Goal: Task Accomplishment & Management: Manage account settings

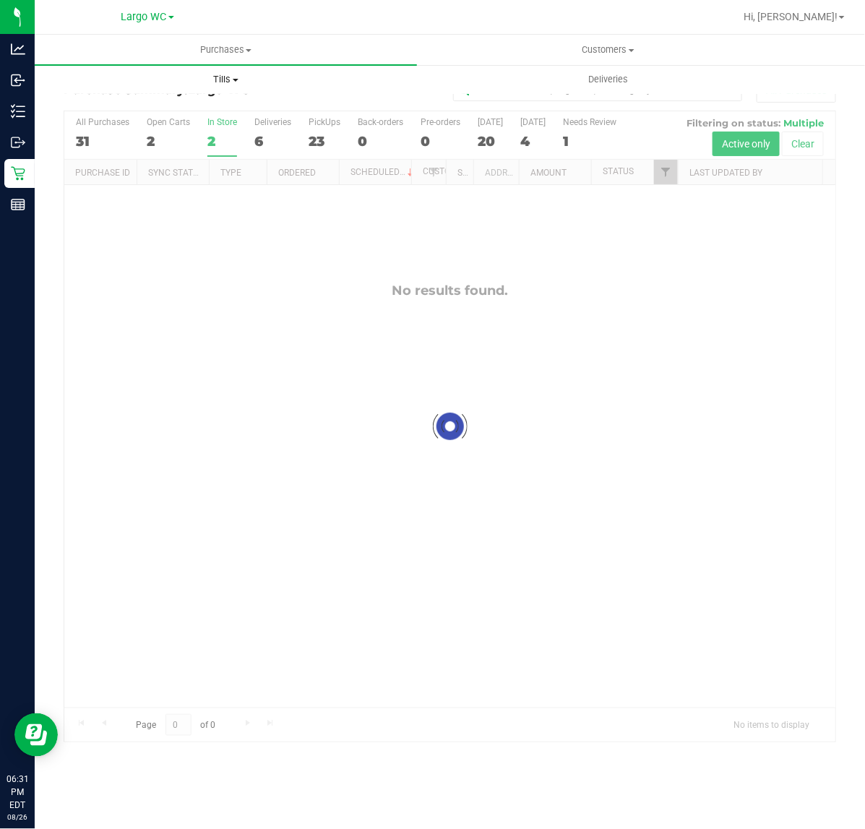
click at [229, 78] on span "Tills" at bounding box center [225, 79] width 381 height 13
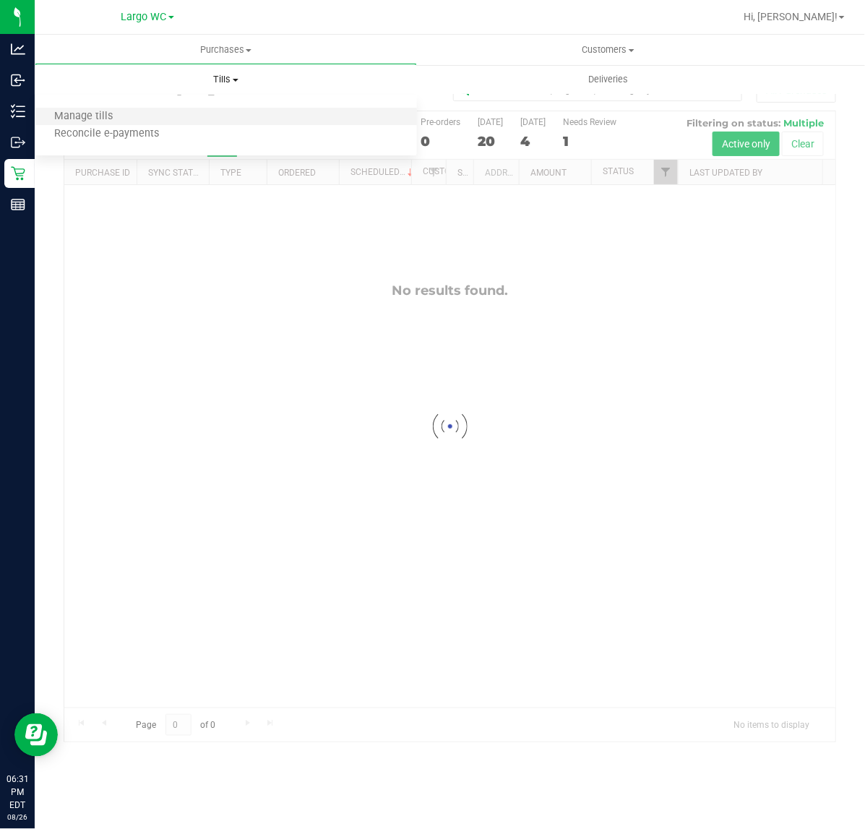
click at [229, 113] on li "Manage tills" at bounding box center [226, 116] width 382 height 17
click at [137, 121] on li "Manage tills" at bounding box center [226, 116] width 382 height 17
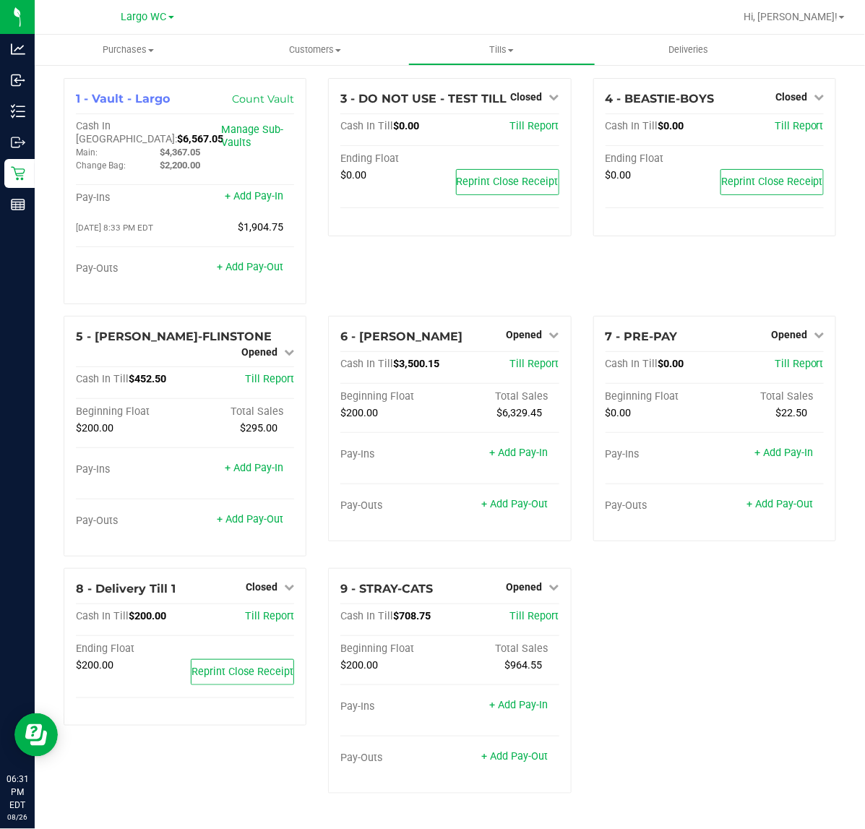
click at [736, 651] on div "1 - Vault - Largo Count Vault Cash In Vault: $6,567.05 Main: $4,367.05 Change B…" at bounding box center [450, 441] width 794 height 727
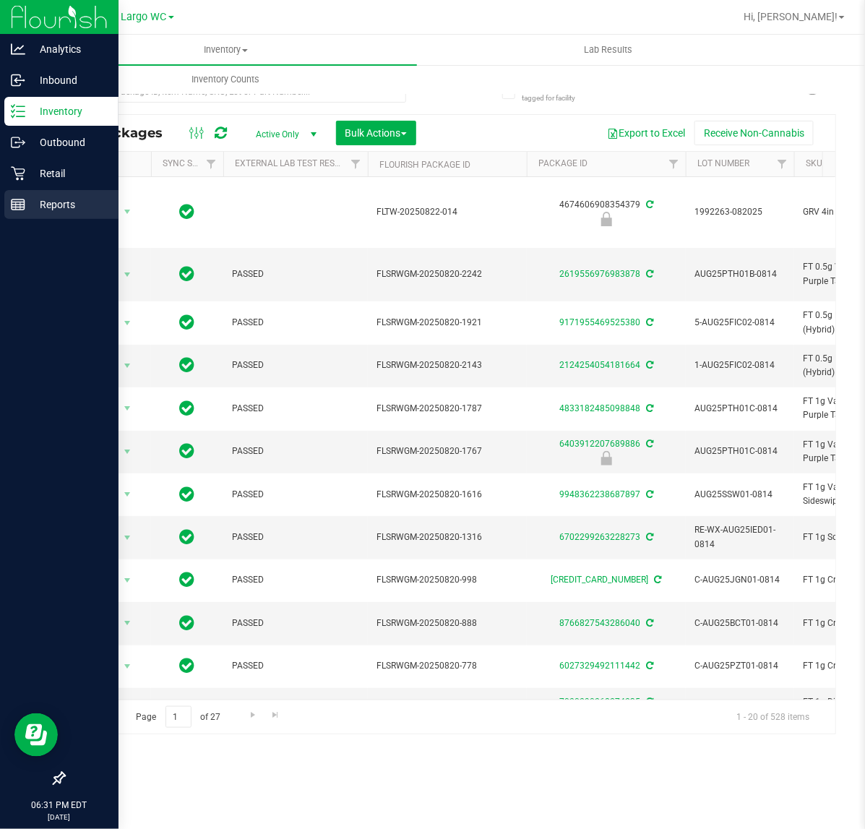
click at [27, 210] on p "Reports" at bounding box center [68, 204] width 87 height 17
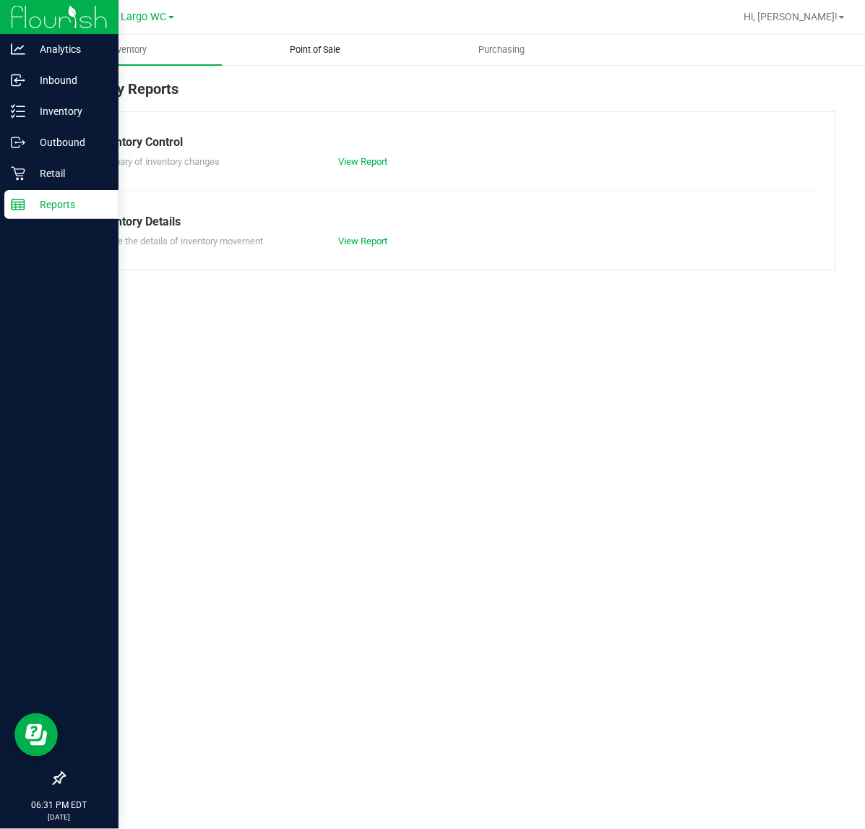
click at [330, 48] on span "Point of Sale" at bounding box center [315, 49] width 90 height 13
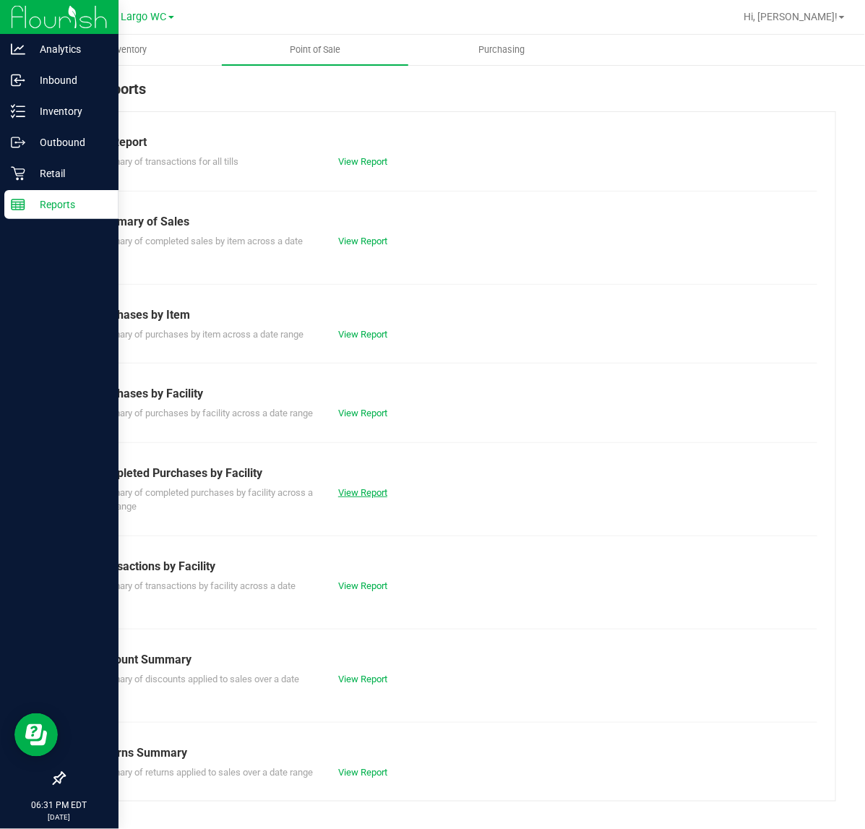
click at [359, 498] on link "View Report" at bounding box center [362, 492] width 49 height 11
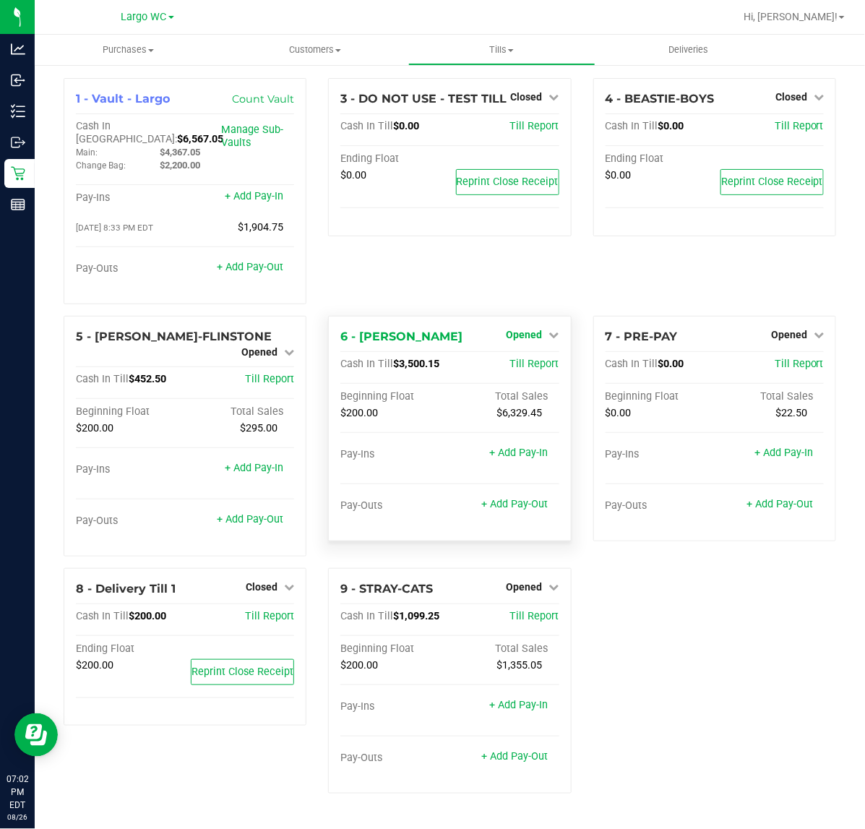
click at [547, 329] on link "Opened" at bounding box center [533, 335] width 53 height 12
click at [534, 359] on link "Close Till" at bounding box center [526, 365] width 39 height 12
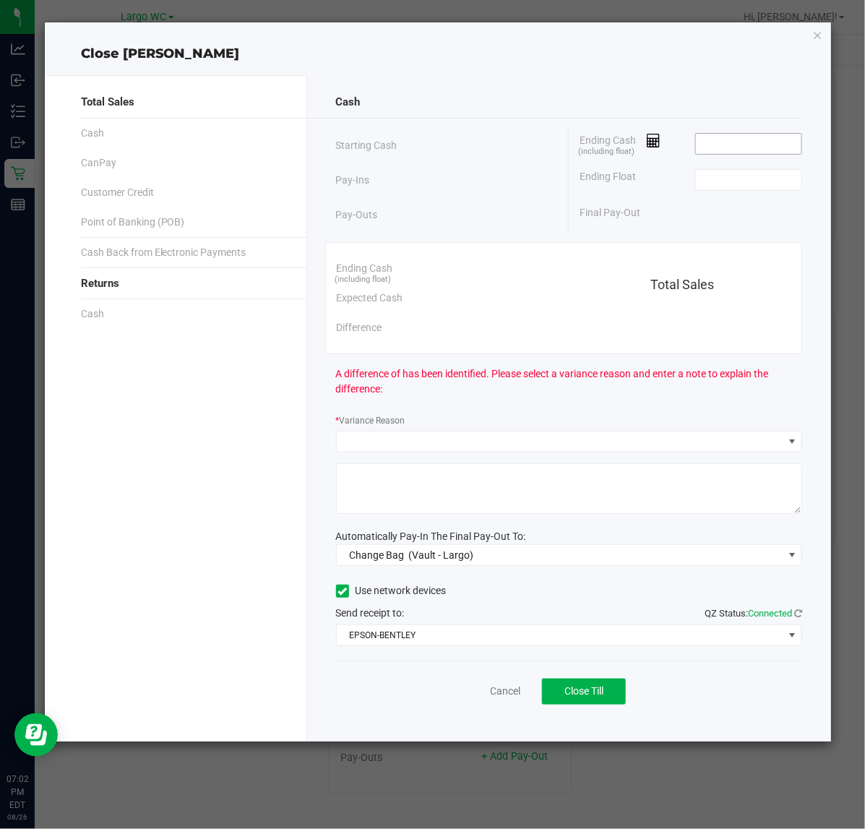
click at [757, 137] on input at bounding box center [749, 144] width 106 height 20
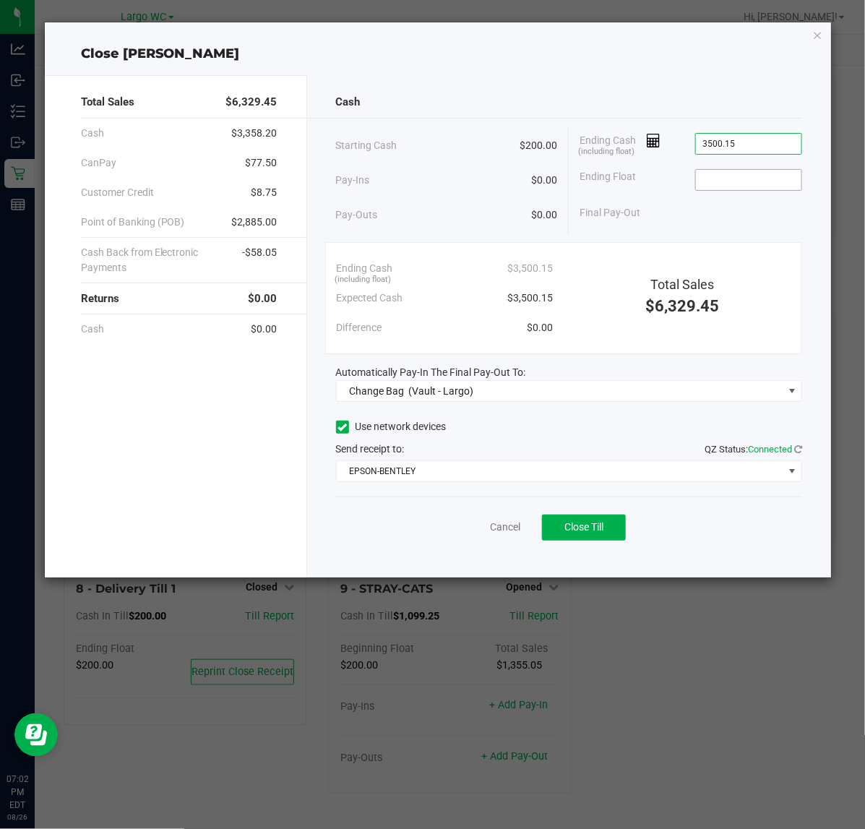
type input "$3,500.15"
click at [739, 183] on input at bounding box center [749, 180] width 106 height 20
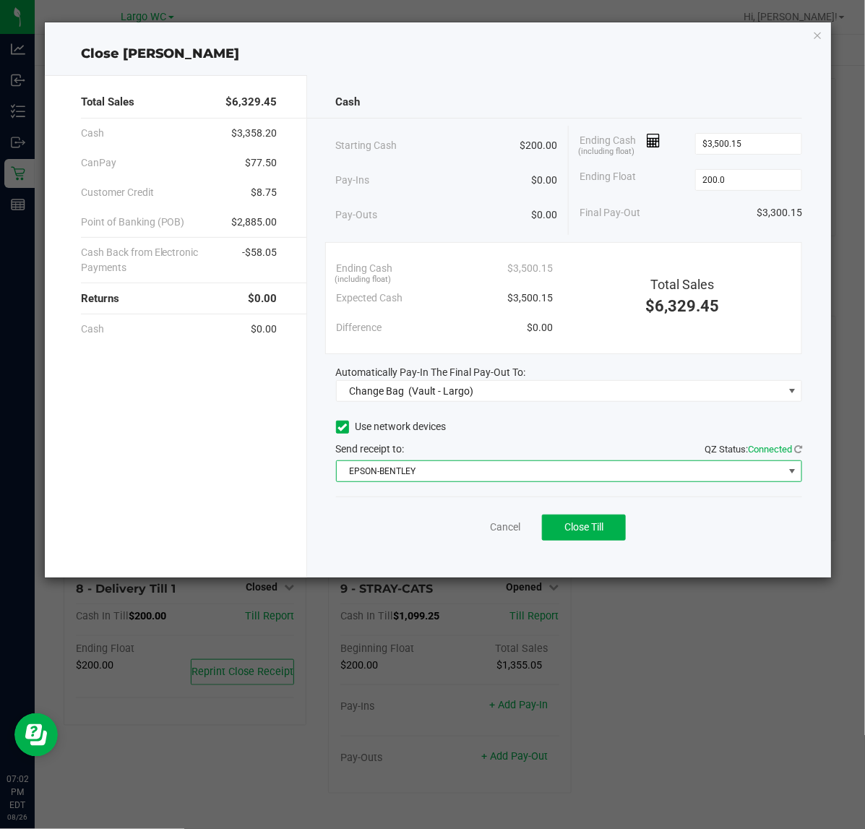
type input "$200.00"
click at [492, 463] on span "EPSON-BENTLEY" at bounding box center [560, 471] width 447 height 20
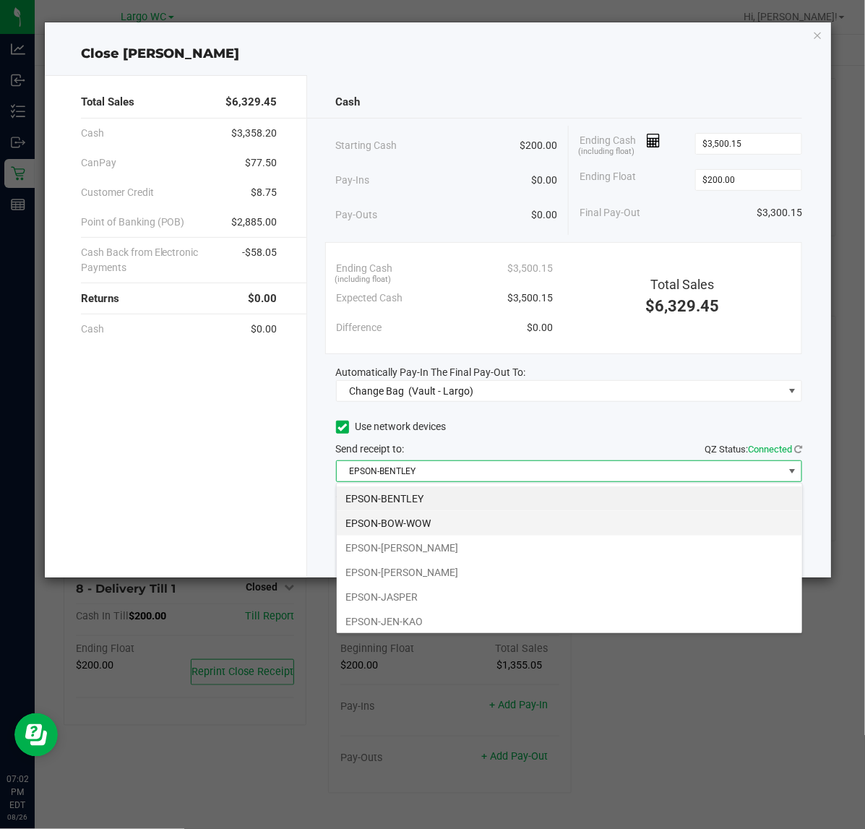
scroll to position [22, 466]
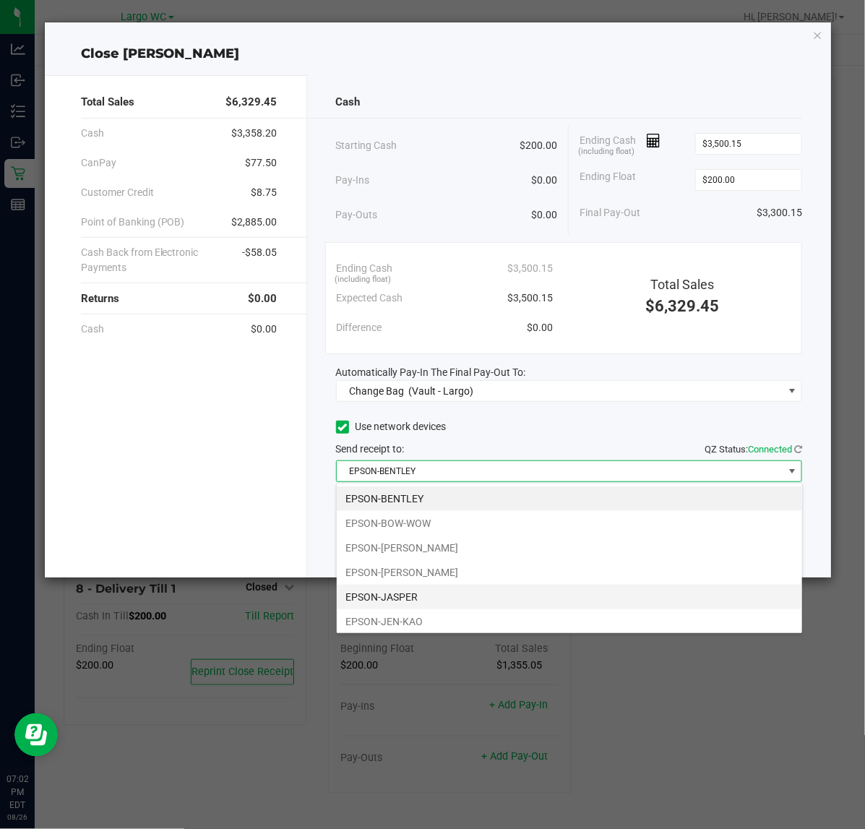
click at [475, 606] on li "EPSON-JASPER" at bounding box center [570, 597] width 466 height 25
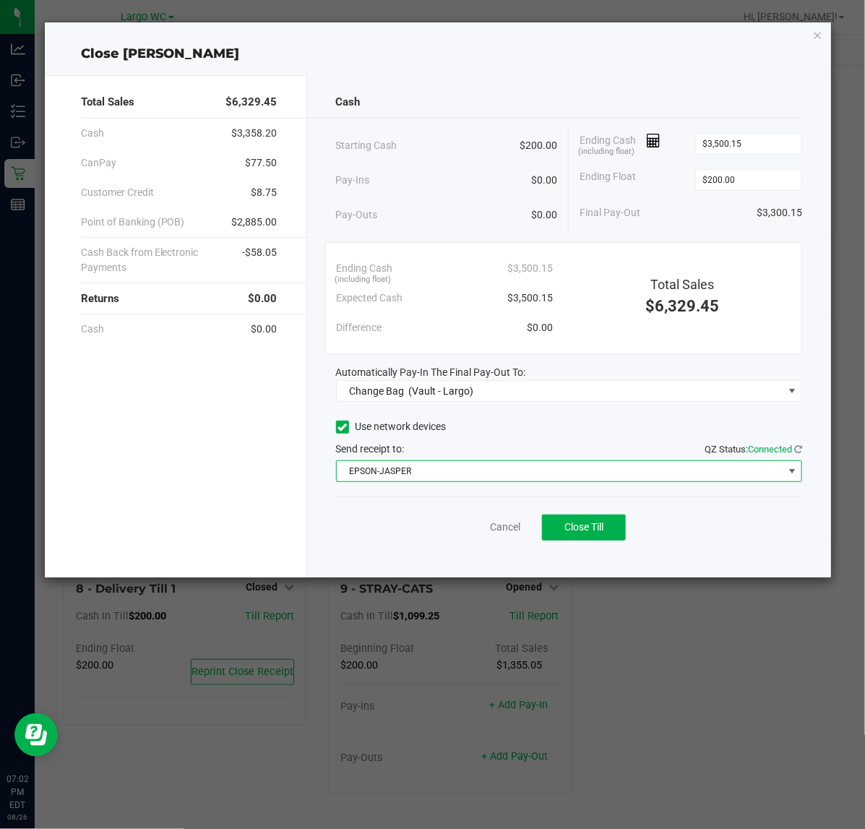
click at [510, 405] on div "Cash Starting Cash $200.00 Pay-Ins $0.00 Pay-Outs $0.00 Ending Cash (including …" at bounding box center [569, 326] width 525 height 502
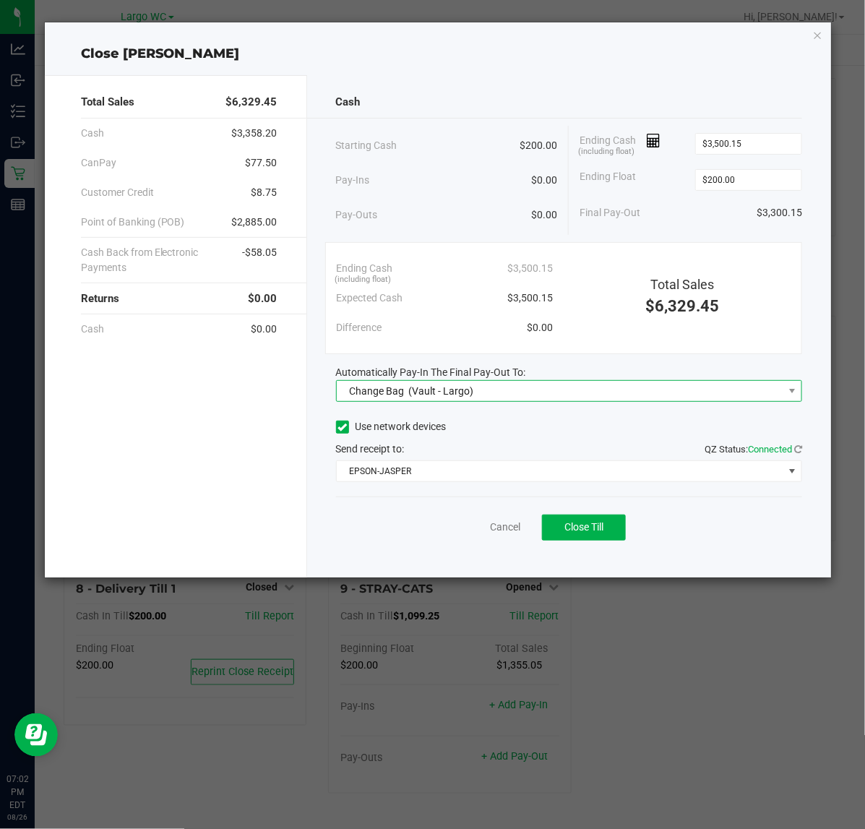
click at [514, 382] on span "Change Bag (Vault - Largo)" at bounding box center [560, 391] width 447 height 20
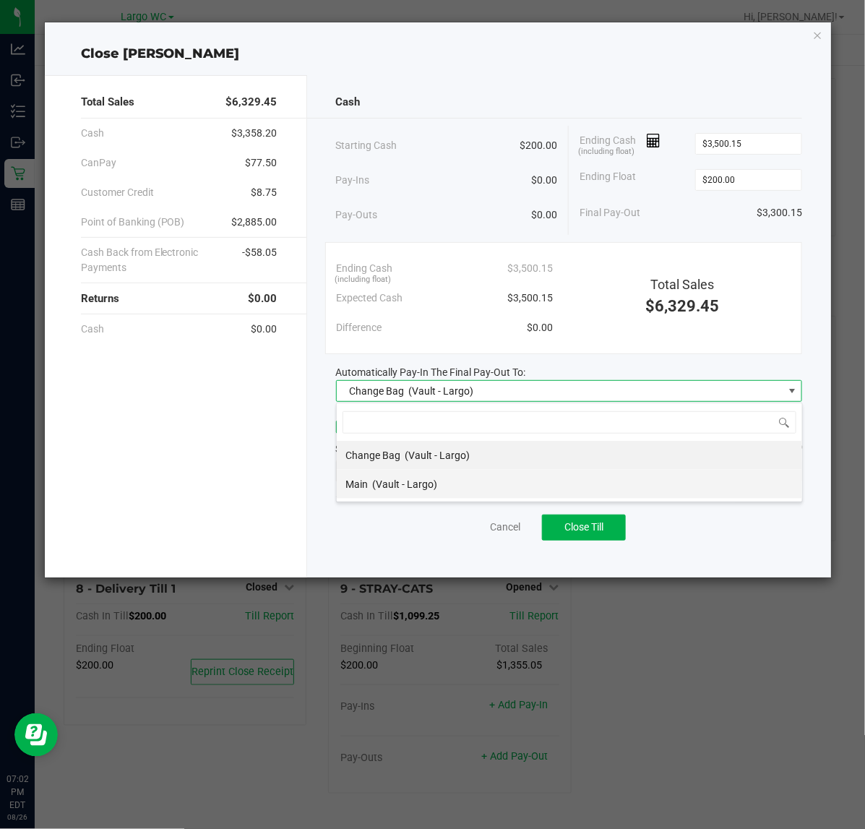
click at [486, 482] on li "Main (Vault - Largo)" at bounding box center [570, 484] width 466 height 29
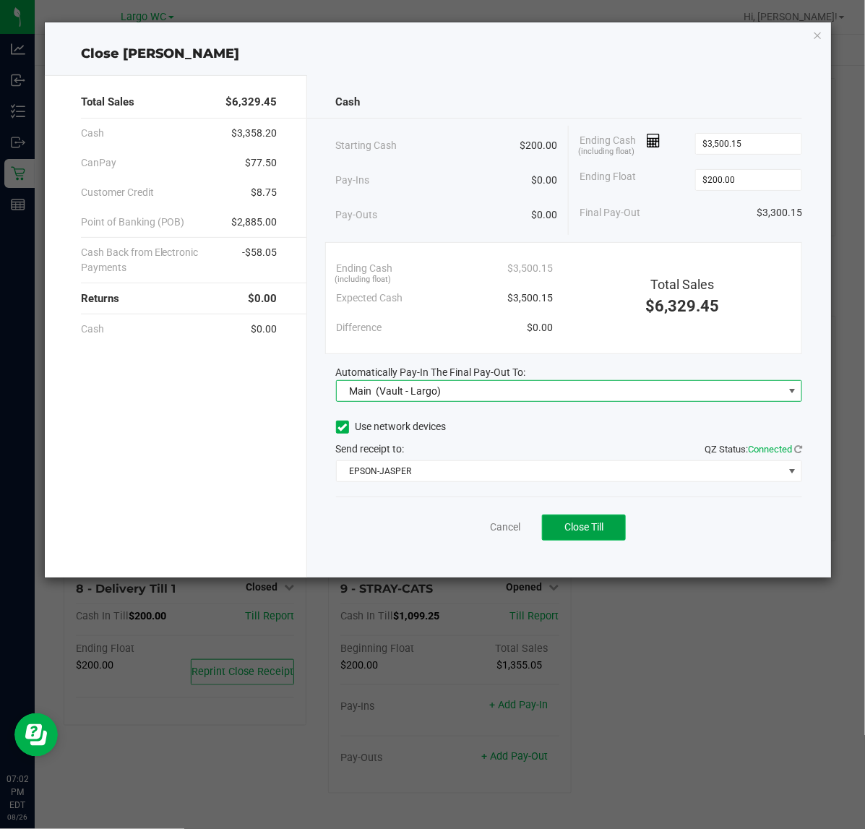
click at [612, 524] on button "Close Till" at bounding box center [584, 528] width 84 height 26
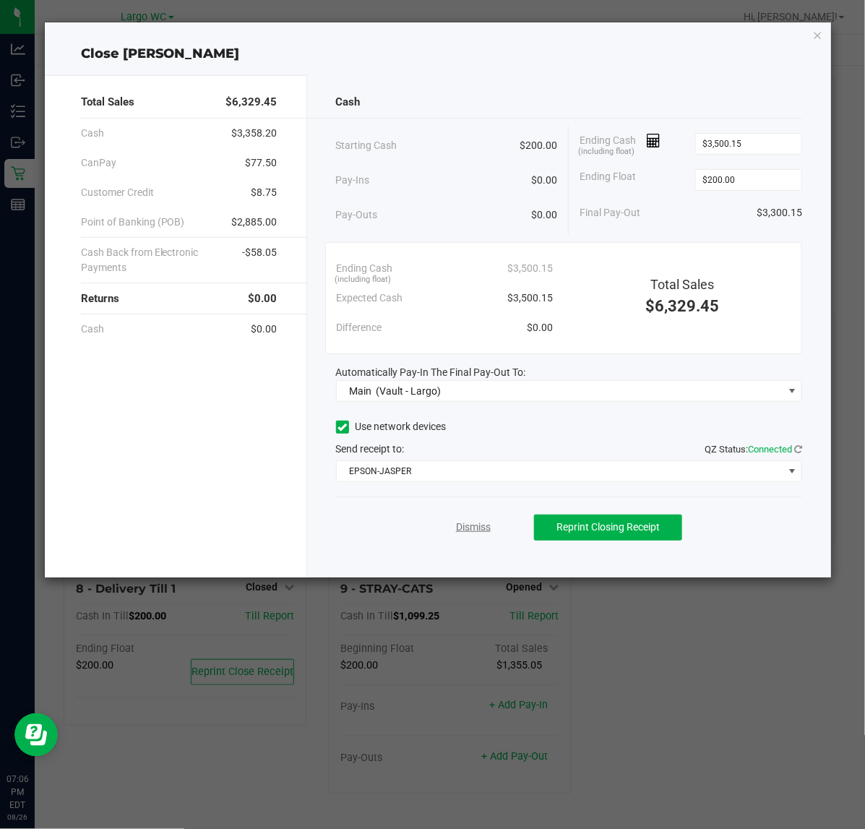
click at [474, 531] on link "Dismiss" at bounding box center [473, 527] width 35 height 15
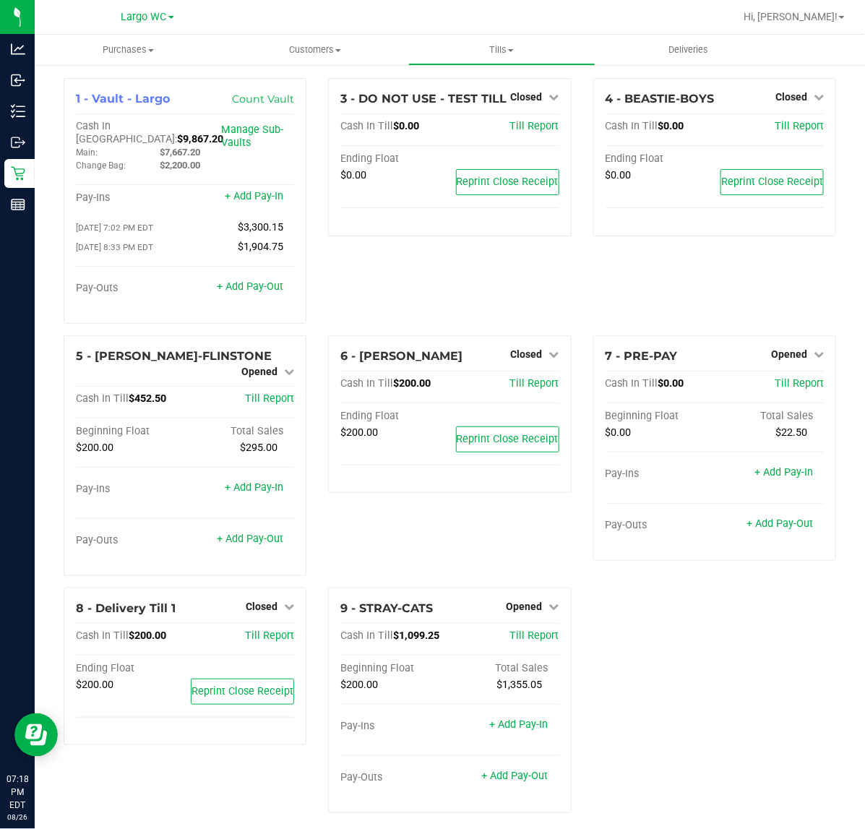
click at [703, 692] on div "1 - Vault - Largo Count Vault Cash In Vault: $9,867.20 Main: $7,667.20 Change B…" at bounding box center [450, 451] width 794 height 747
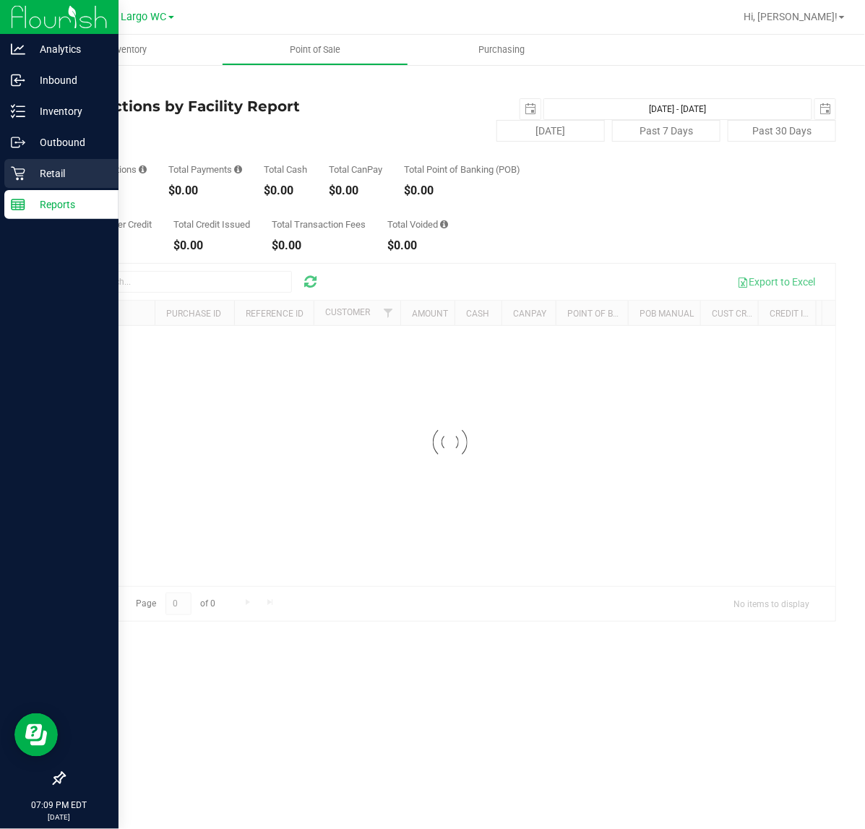
click at [4, 164] on div "Retail" at bounding box center [61, 173] width 114 height 29
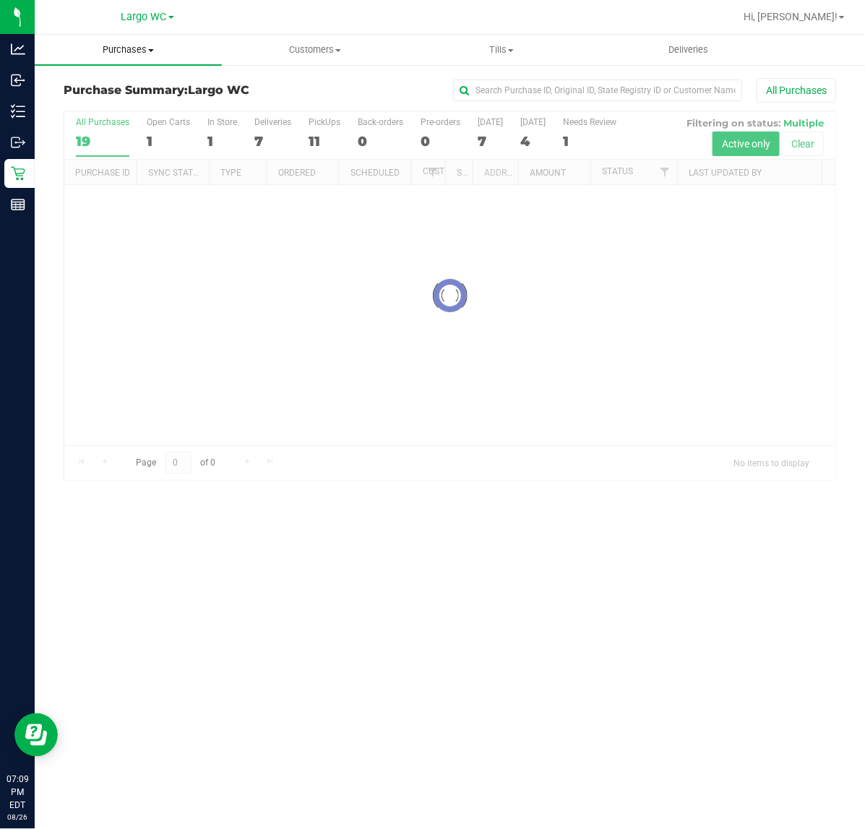
click at [134, 47] on span "Purchases" at bounding box center [128, 49] width 187 height 13
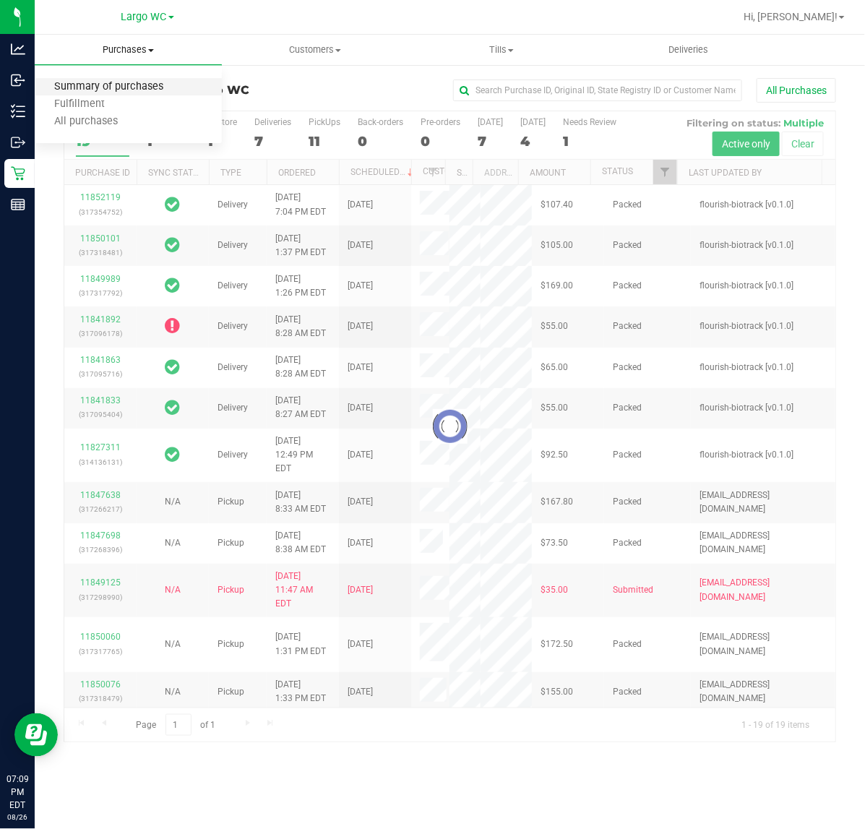
click at [145, 83] on span "Summary of purchases" at bounding box center [109, 87] width 148 height 12
click at [205, 131] on div at bounding box center [449, 426] width 771 height 631
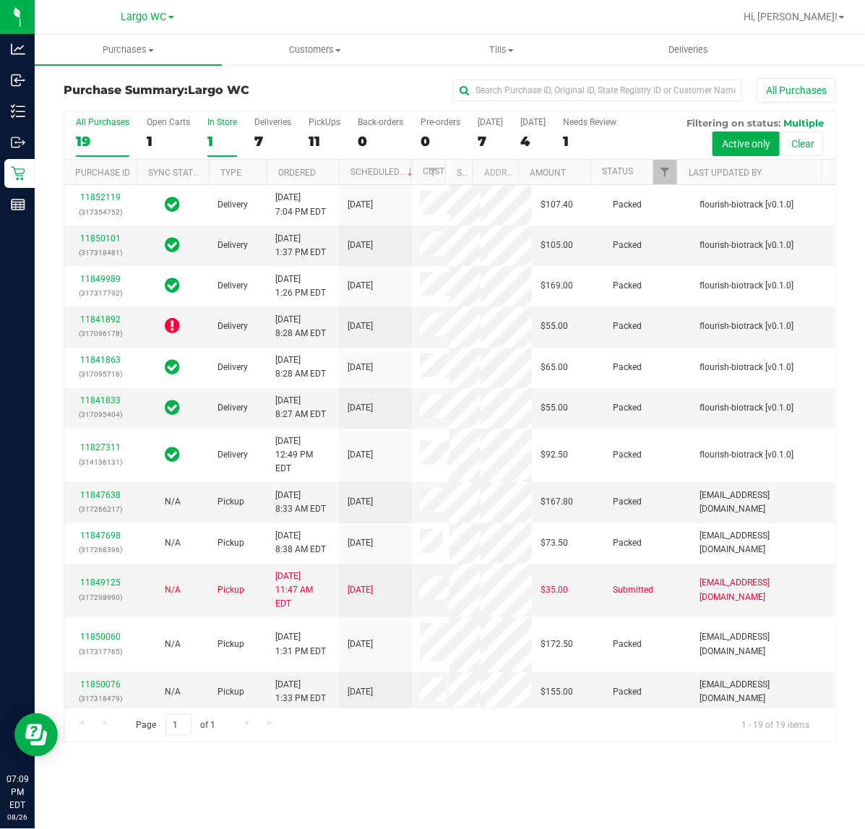
click at [215, 132] on label "In Store 1" at bounding box center [222, 137] width 30 height 40
click at [0, 0] on input "In Store 1" at bounding box center [0, 0] width 0 height 0
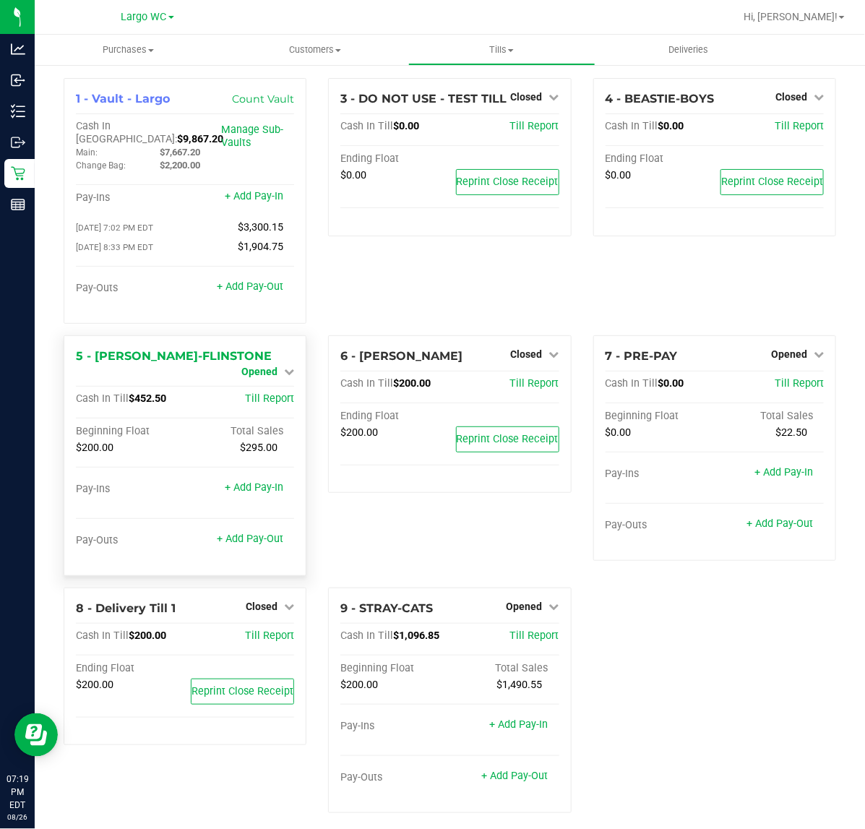
click at [268, 366] on span "Opened" at bounding box center [259, 372] width 36 height 12
click at [267, 383] on div "Close Till" at bounding box center [261, 384] width 107 height 18
click at [268, 378] on link "Close Till" at bounding box center [261, 384] width 39 height 12
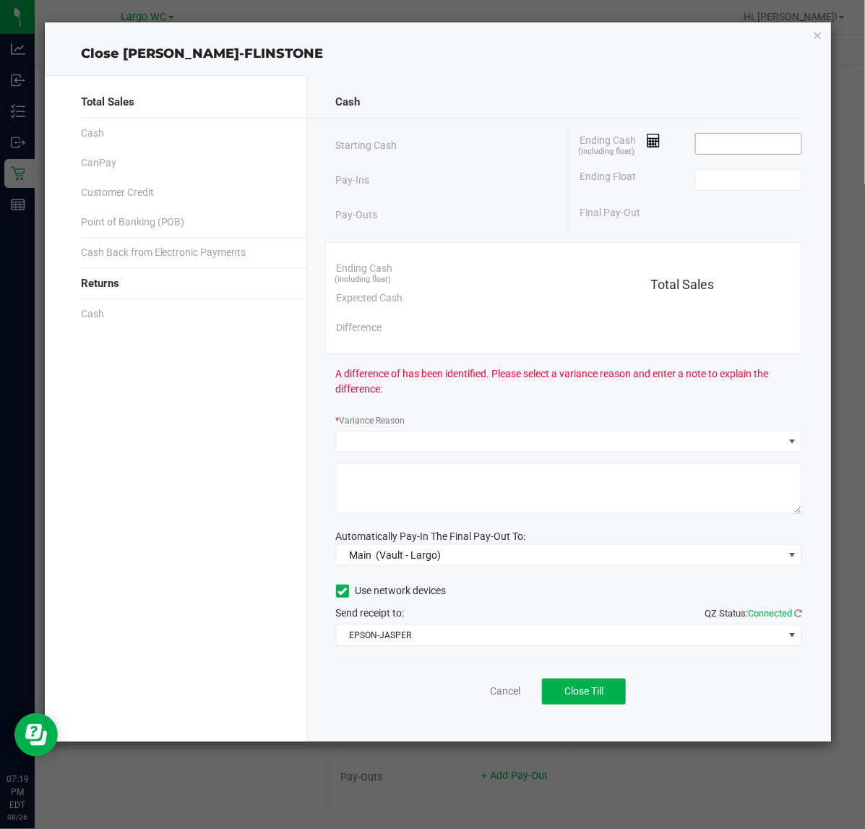
click at [741, 138] on input at bounding box center [749, 144] width 106 height 20
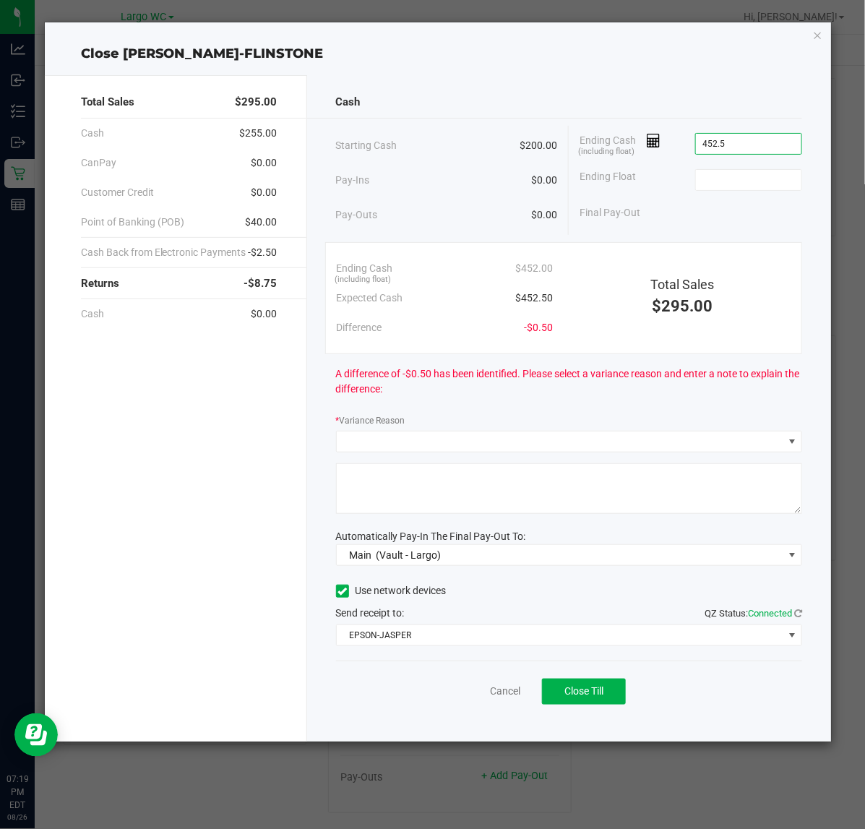
type input "$452.50"
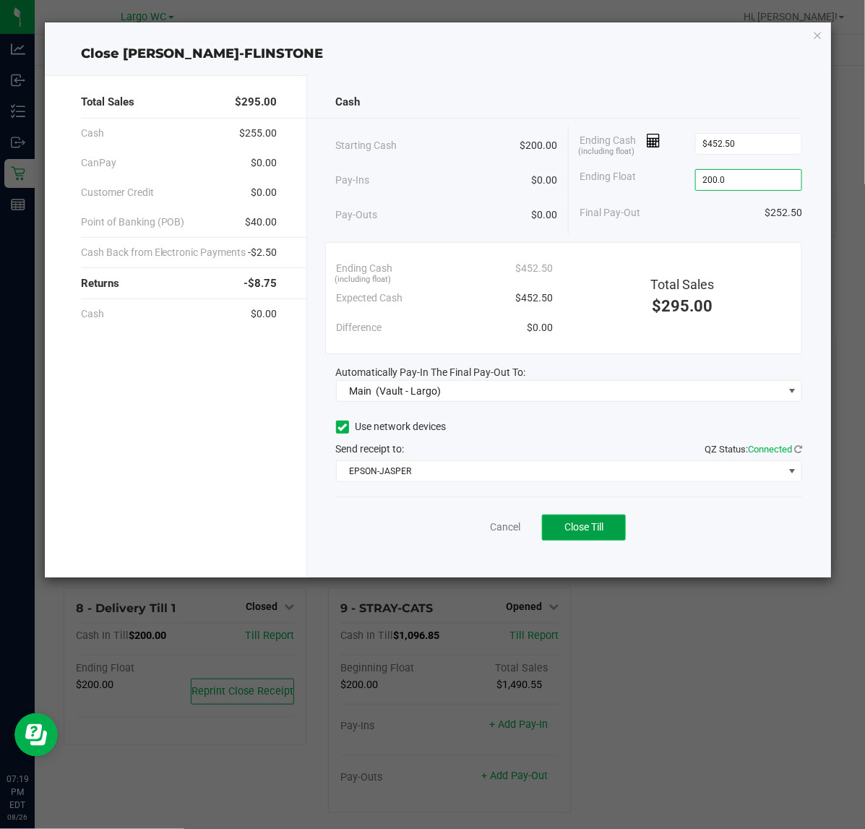
type input "$200.00"
click at [586, 526] on span "Close Till" at bounding box center [584, 527] width 39 height 12
click at [458, 533] on link "Dismiss" at bounding box center [473, 527] width 35 height 15
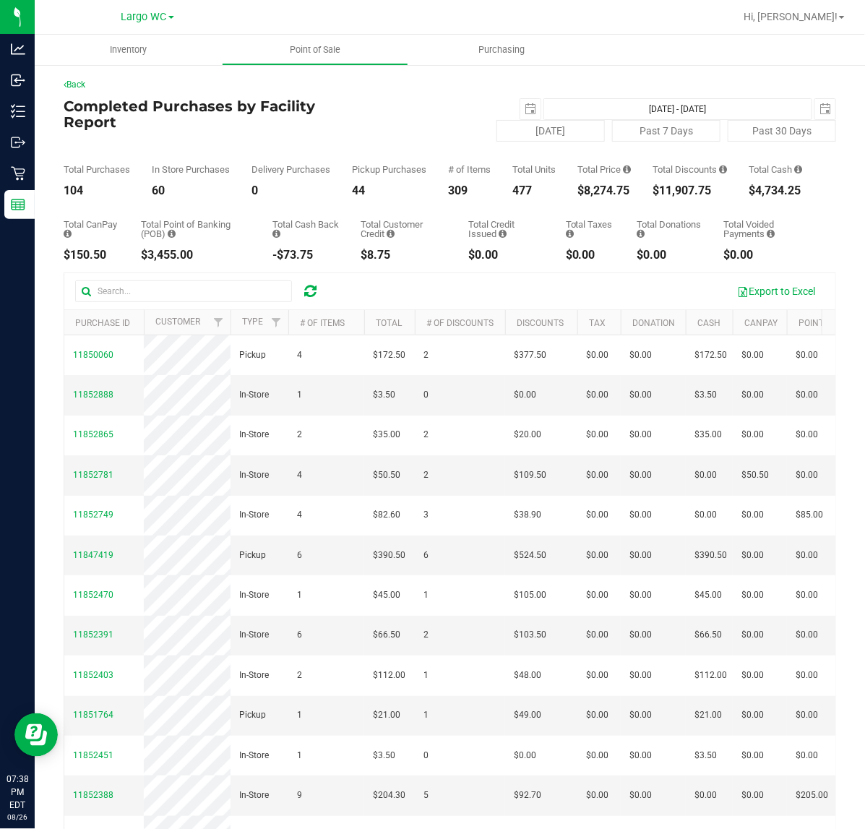
click at [614, 197] on div "$8,274.75" at bounding box center [604, 191] width 53 height 12
click at [593, 197] on div "$8,274.75" at bounding box center [604, 191] width 53 height 12
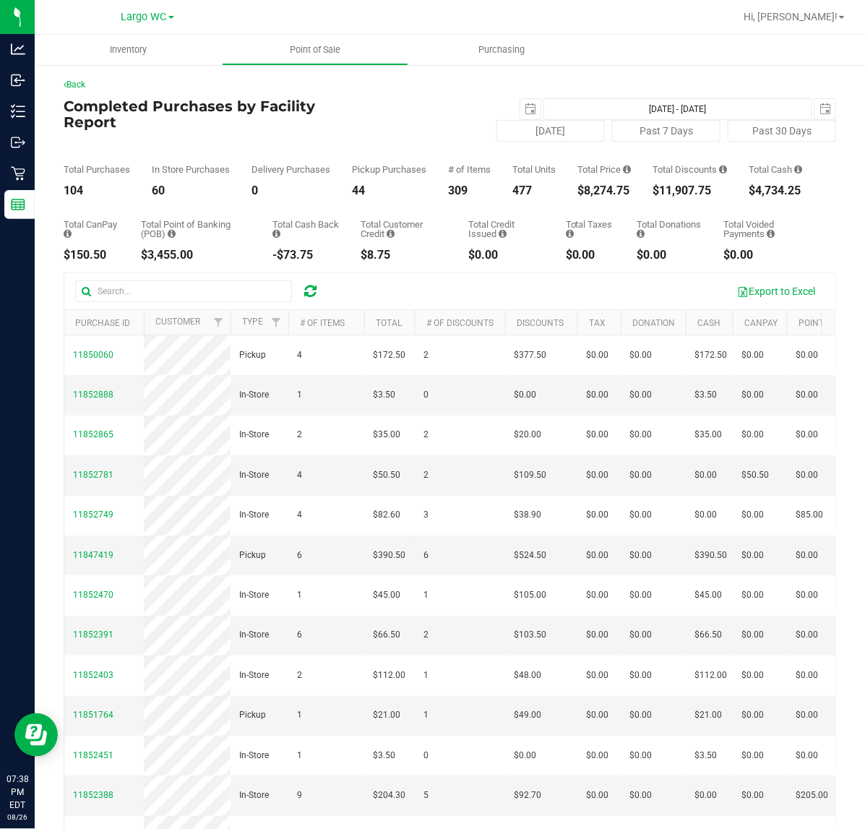
click at [593, 197] on div "$8,274.75" at bounding box center [604, 191] width 53 height 12
click at [734, 197] on div "Total Purchases 104 In Store Purchases 60 Delivery Purchases 0 Pickup Purchases…" at bounding box center [450, 169] width 773 height 55
click at [700, 197] on div "$11,907.75" at bounding box center [690, 191] width 74 height 12
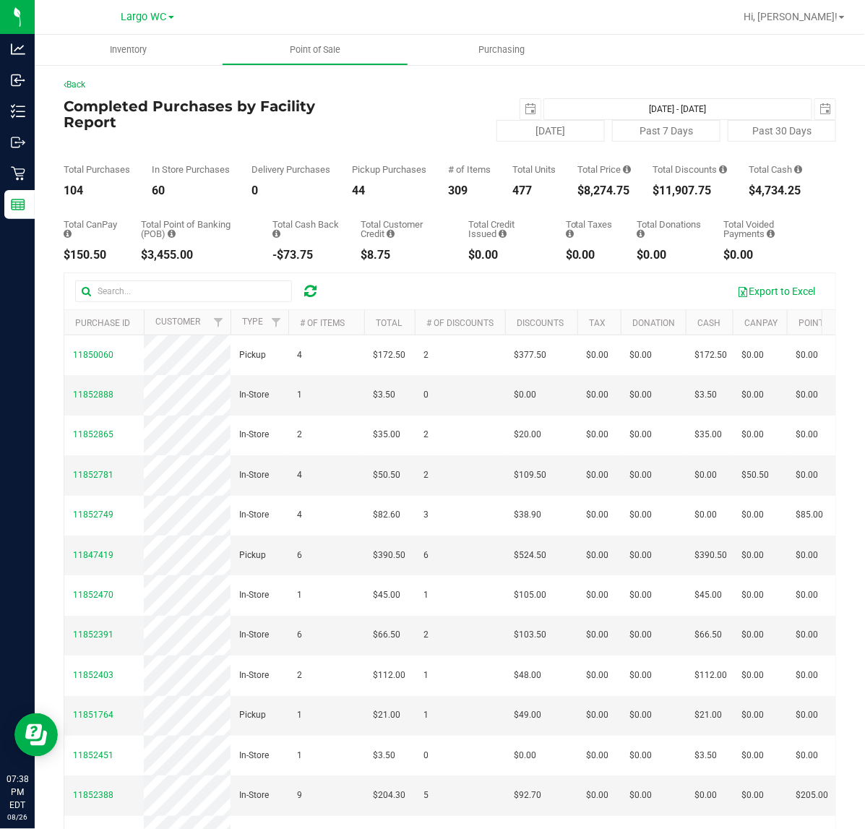
click at [700, 197] on div "$11,907.75" at bounding box center [690, 191] width 74 height 12
click at [589, 197] on div "$8,274.75" at bounding box center [604, 191] width 53 height 12
click at [513, 197] on div "477" at bounding box center [534, 191] width 43 height 12
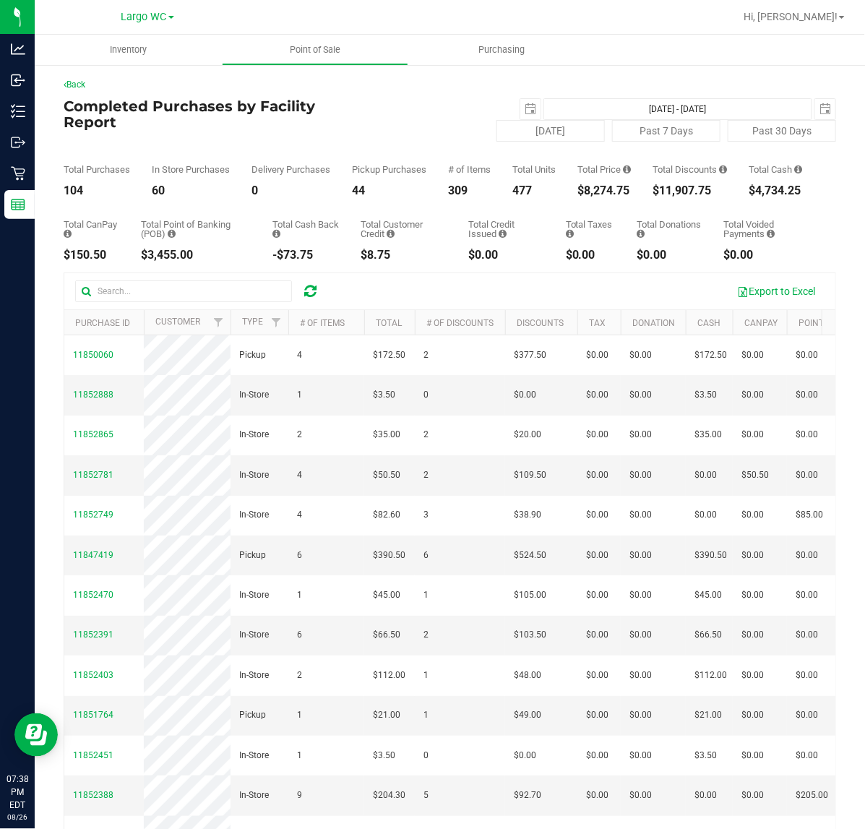
click at [513, 197] on div "477" at bounding box center [534, 191] width 43 height 12
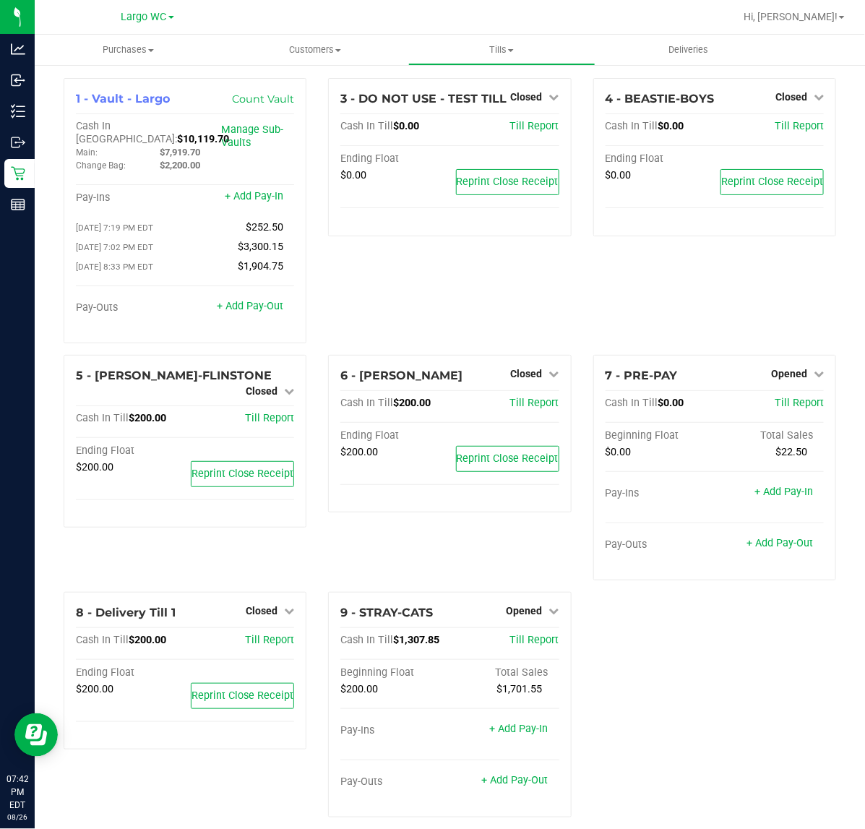
click at [774, 646] on div "1 - Vault - Largo Count Vault Cash In Vault: $10,119.70 Main: $7,919.70 Change …" at bounding box center [450, 453] width 794 height 751
